Goal: Information Seeking & Learning: Understand process/instructions

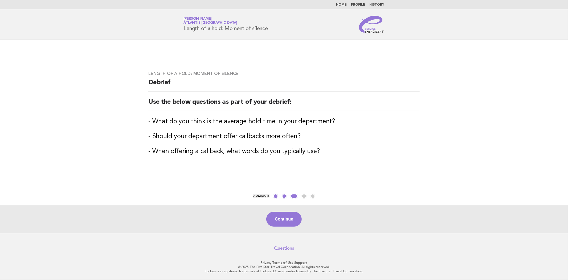
click at [343, 3] on link "Home" at bounding box center [341, 4] width 11 height 3
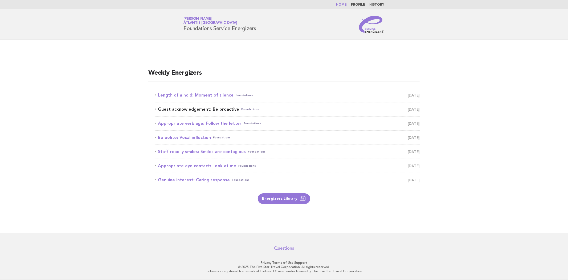
click at [189, 108] on link "Guest acknowledgement: Be proactive Foundations [DATE]" at bounding box center [287, 109] width 265 height 7
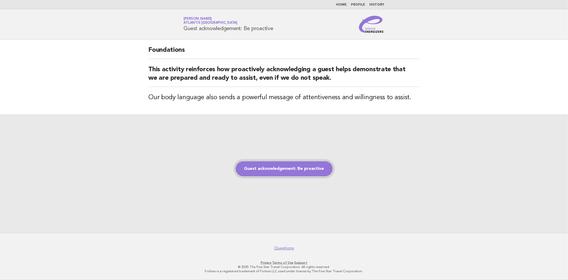
click at [297, 171] on link "Guest acknowledgement: Be proactive" at bounding box center [284, 168] width 97 height 15
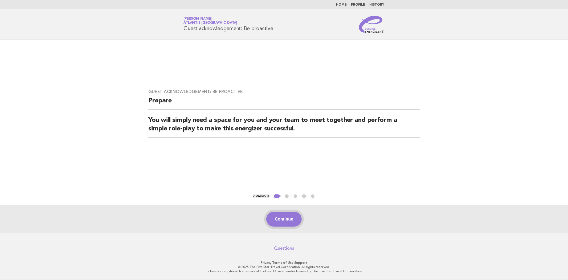
click at [290, 222] on button "Continue" at bounding box center [283, 219] width 35 height 15
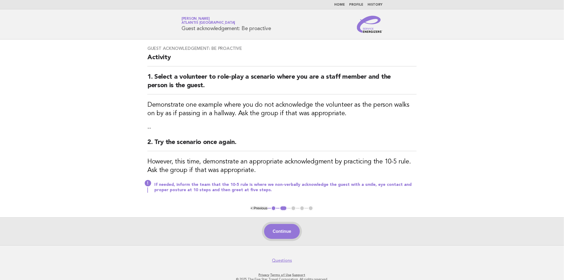
click at [279, 225] on button "Continue" at bounding box center [281, 231] width 35 height 15
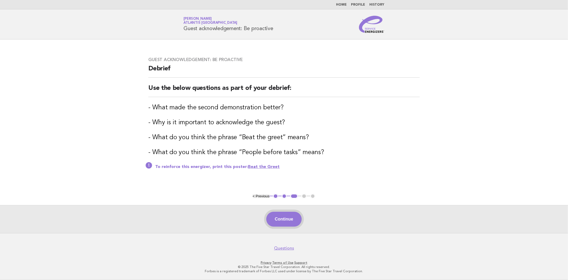
click at [287, 220] on button "Continue" at bounding box center [283, 219] width 35 height 15
